Goal: Information Seeking & Learning: Find specific fact

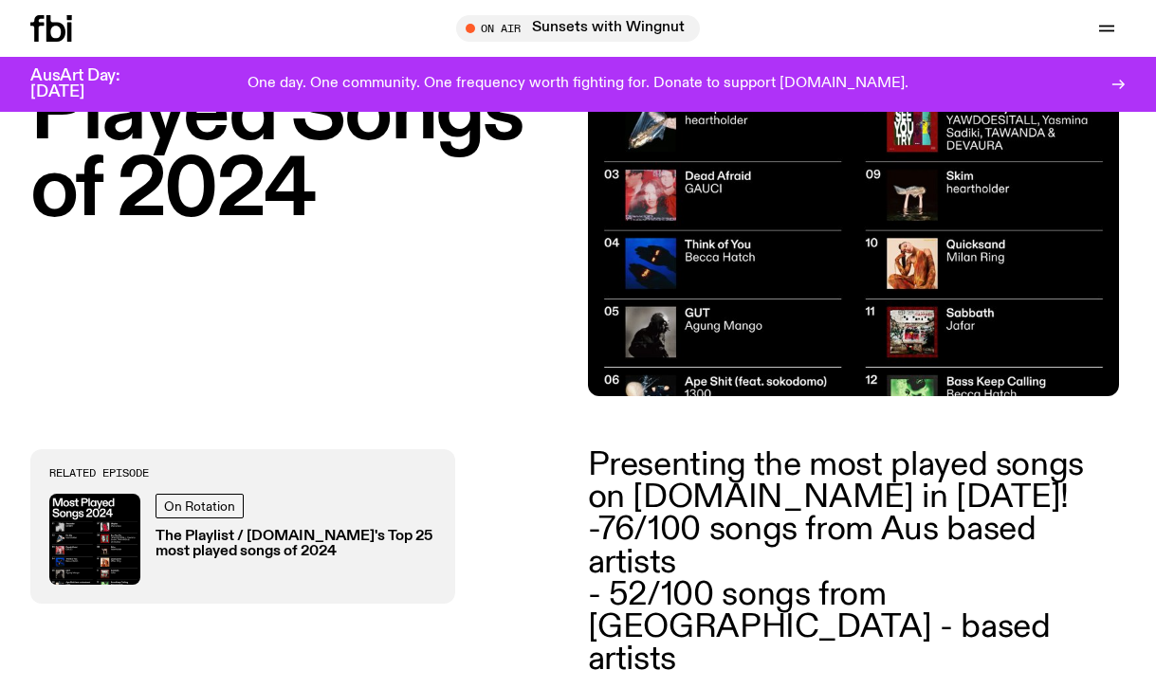
scroll to position [302, 0]
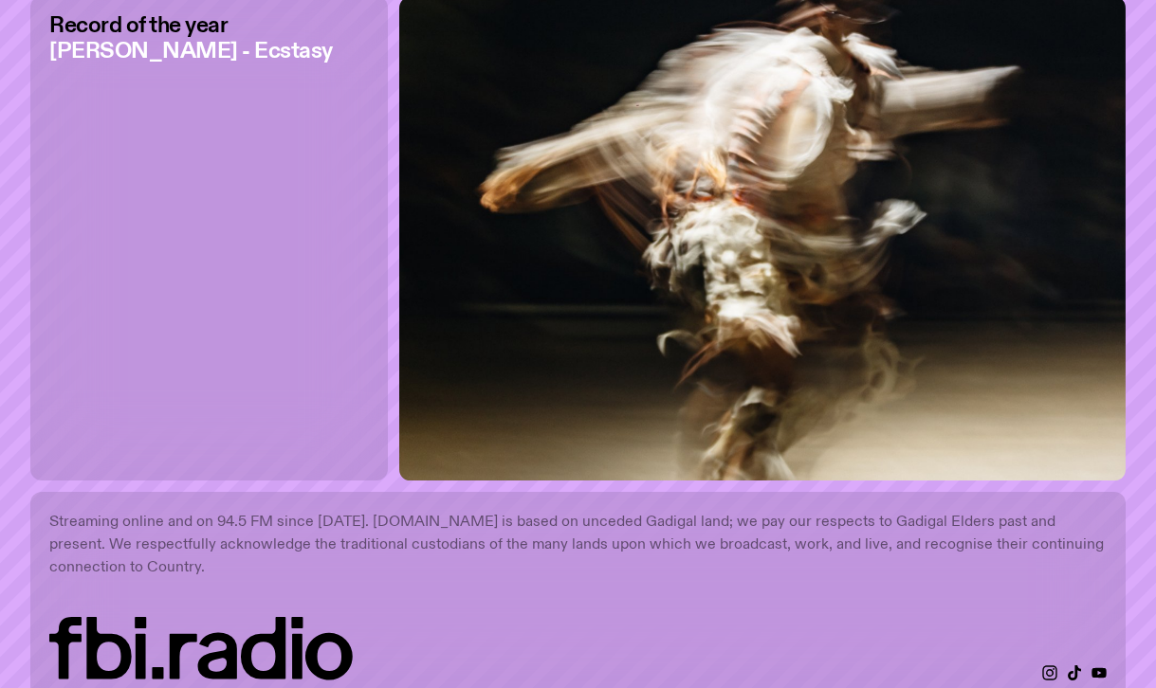
scroll to position [5325, 0]
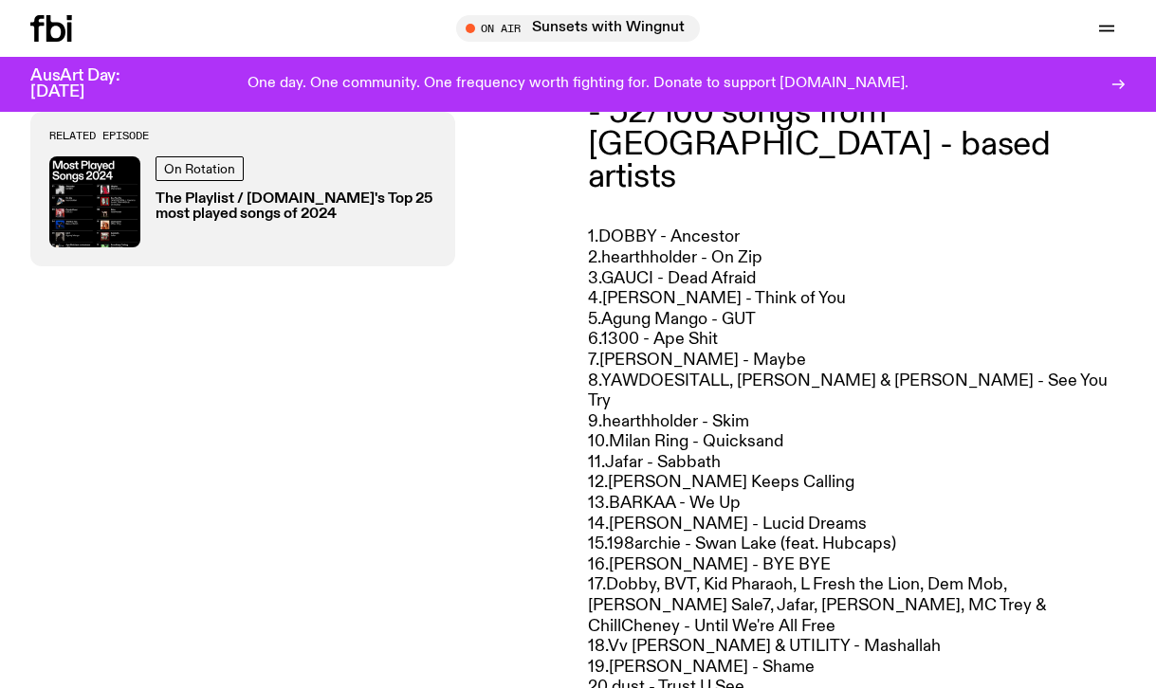
scroll to position [833, 0]
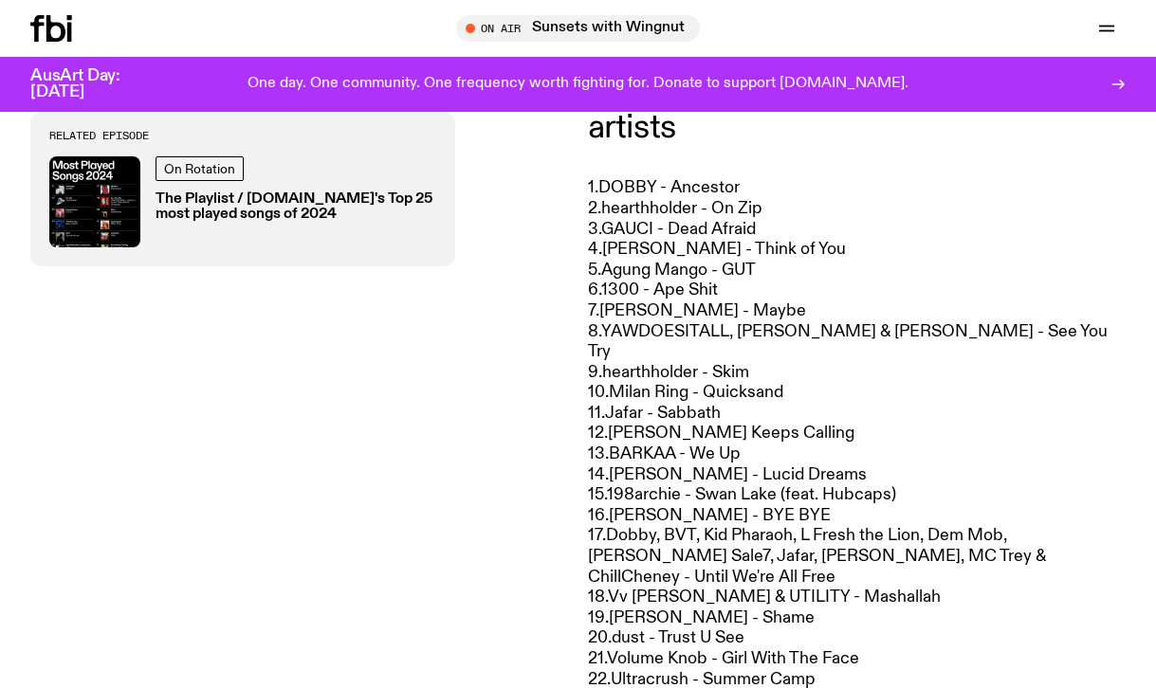
drag, startPoint x: 604, startPoint y: 154, endPoint x: 754, endPoint y: 151, distance: 149.9
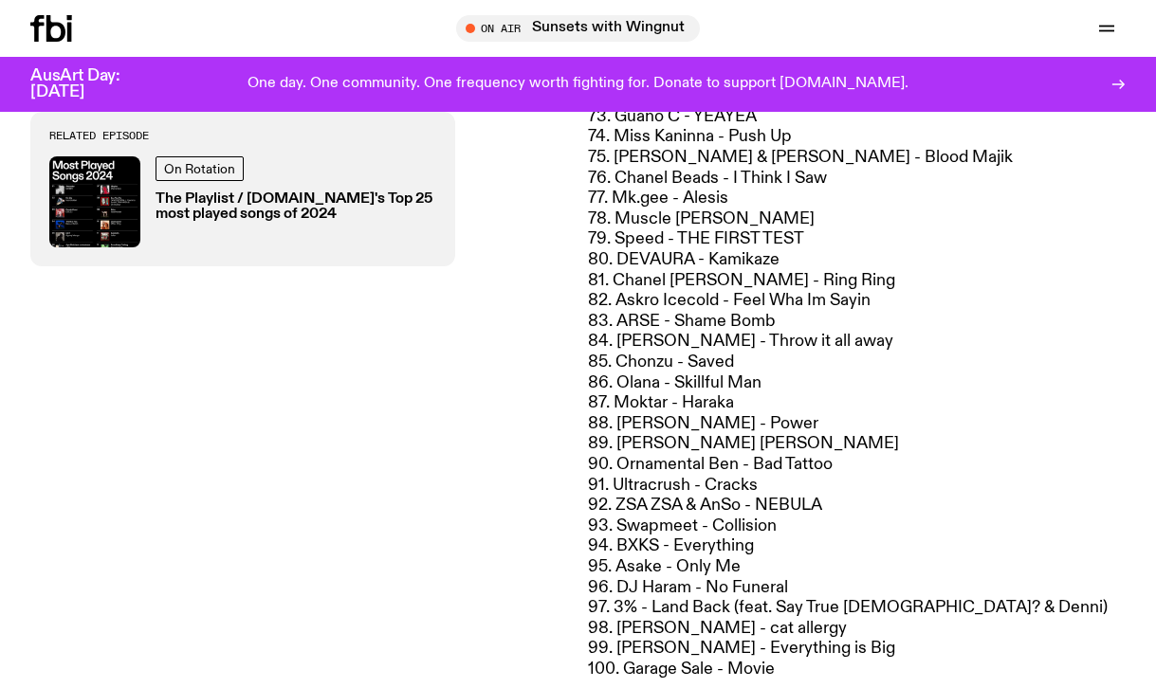
scroll to position [2437, 0]
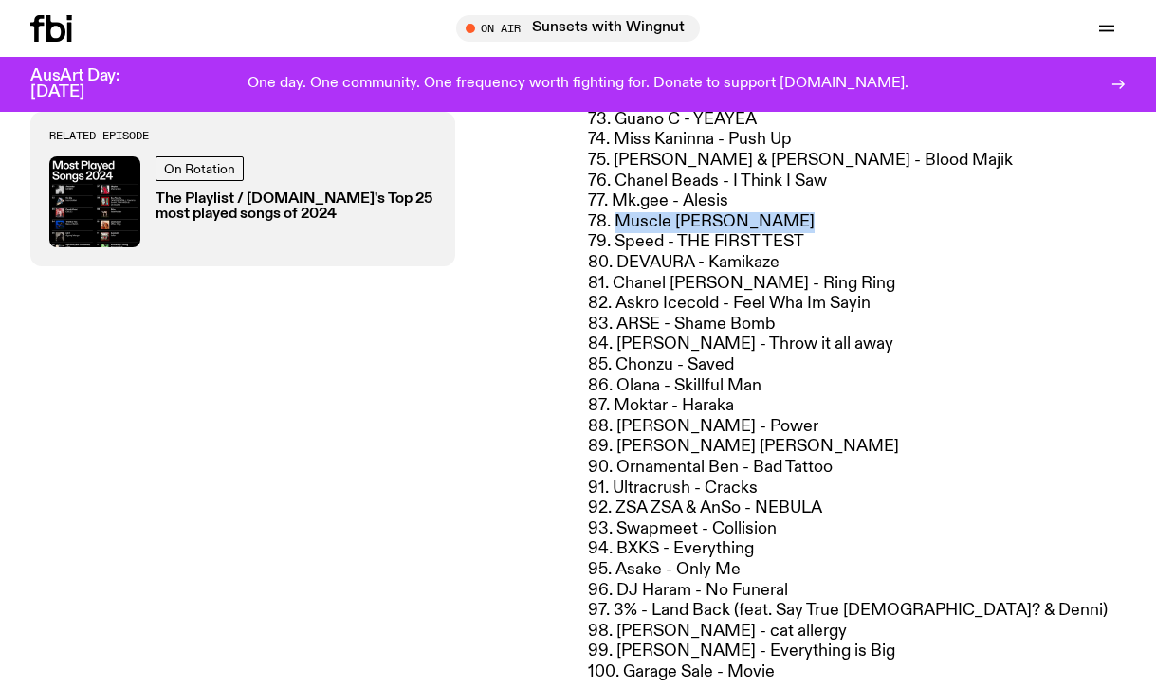
drag, startPoint x: 621, startPoint y: 174, endPoint x: 818, endPoint y: 166, distance: 197.4
copy p "Muscle [PERSON_NAME]"
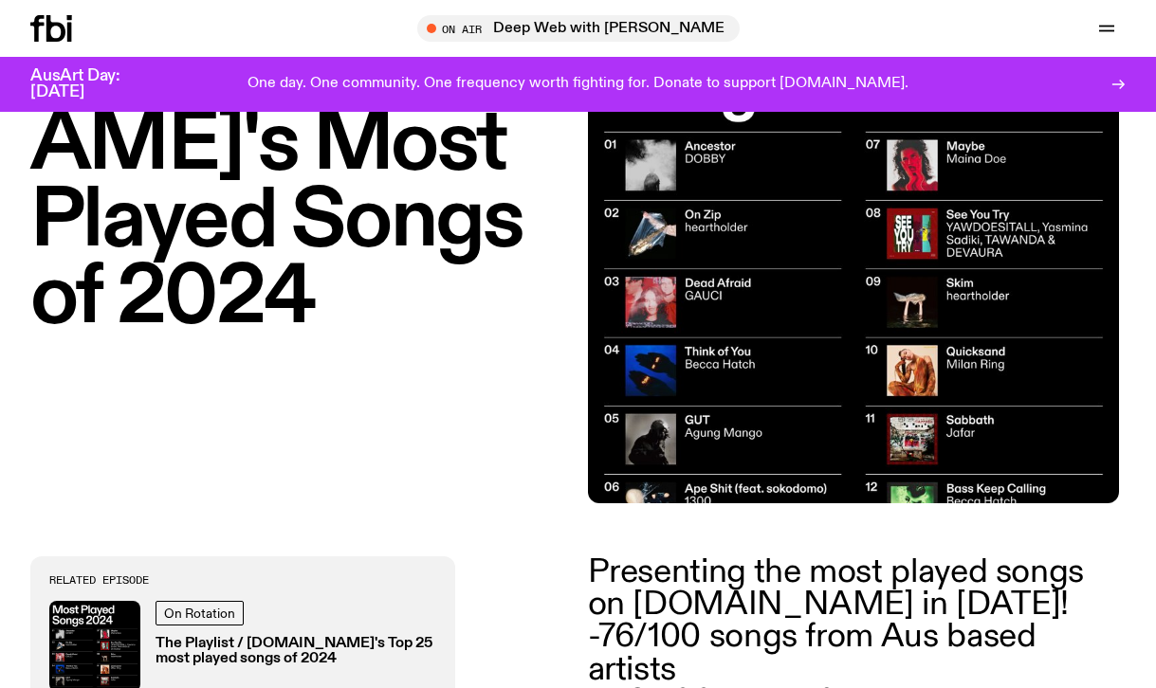
scroll to position [192, 0]
